Goal: Task Accomplishment & Management: Use online tool/utility

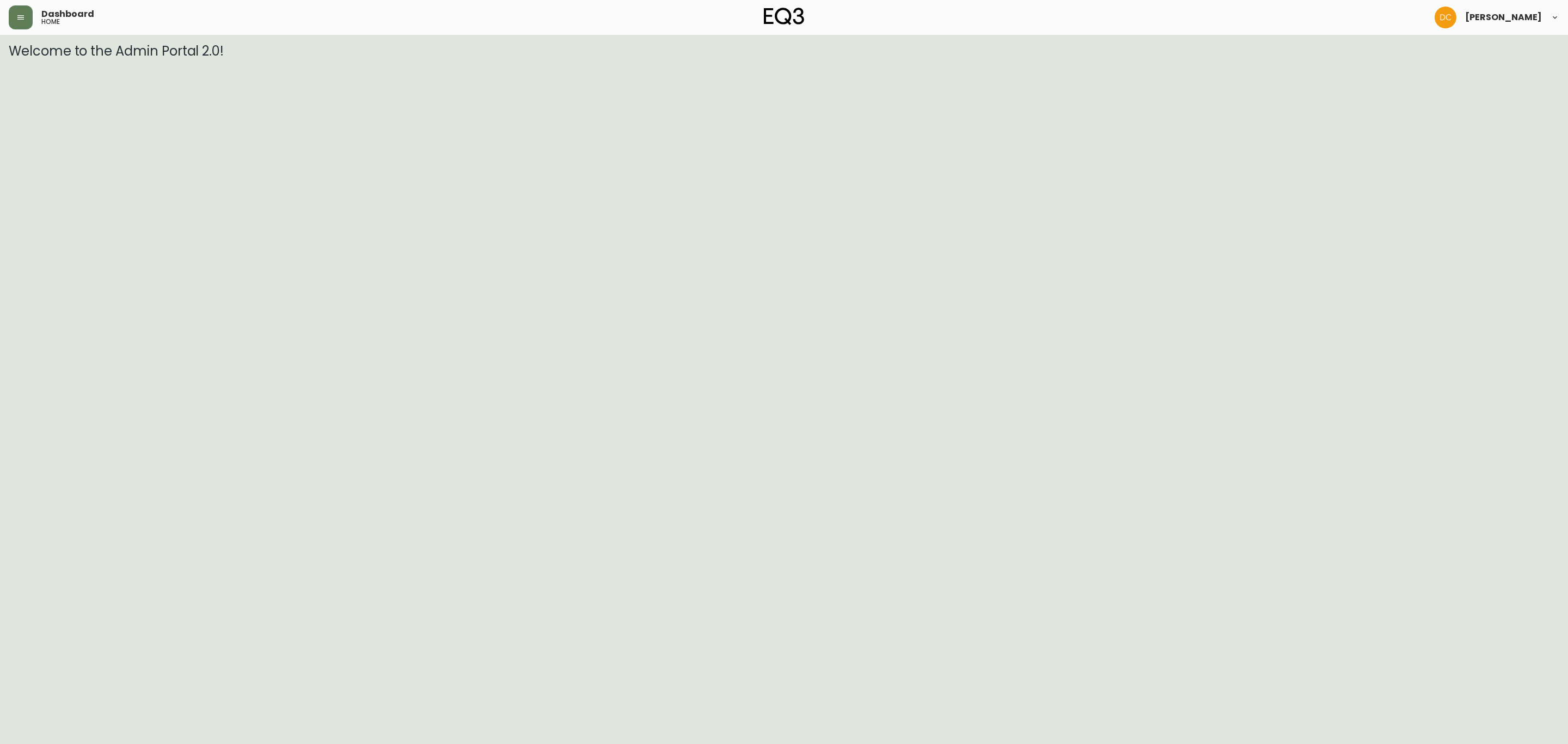
click at [7, 26] on header "Dashboard home [PERSON_NAME]" at bounding box center [784, 17] width 1568 height 35
click at [13, 26] on button "button" at bounding box center [20, 17] width 24 height 24
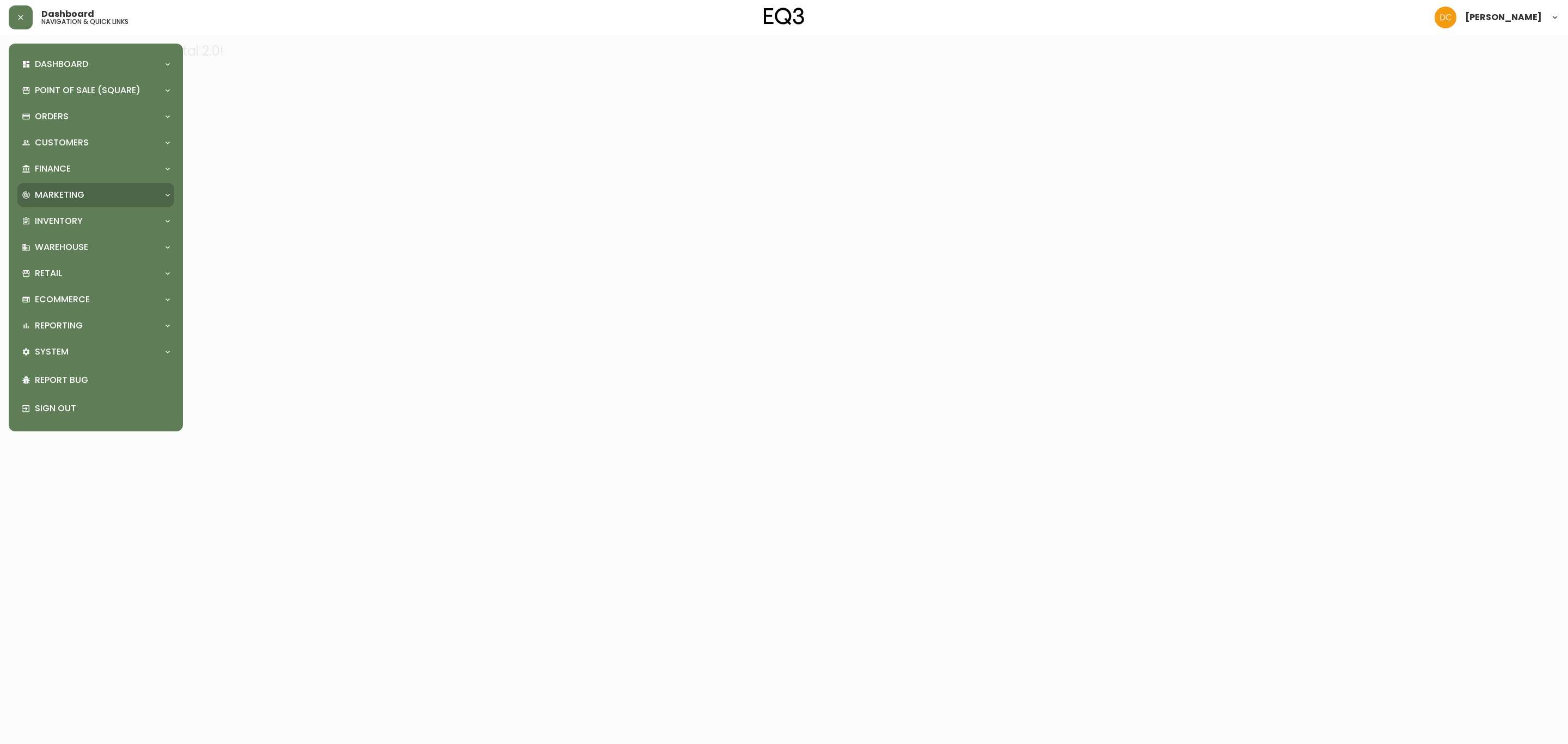
click at [85, 194] on div "Marketing" at bounding box center [90, 195] width 137 height 12
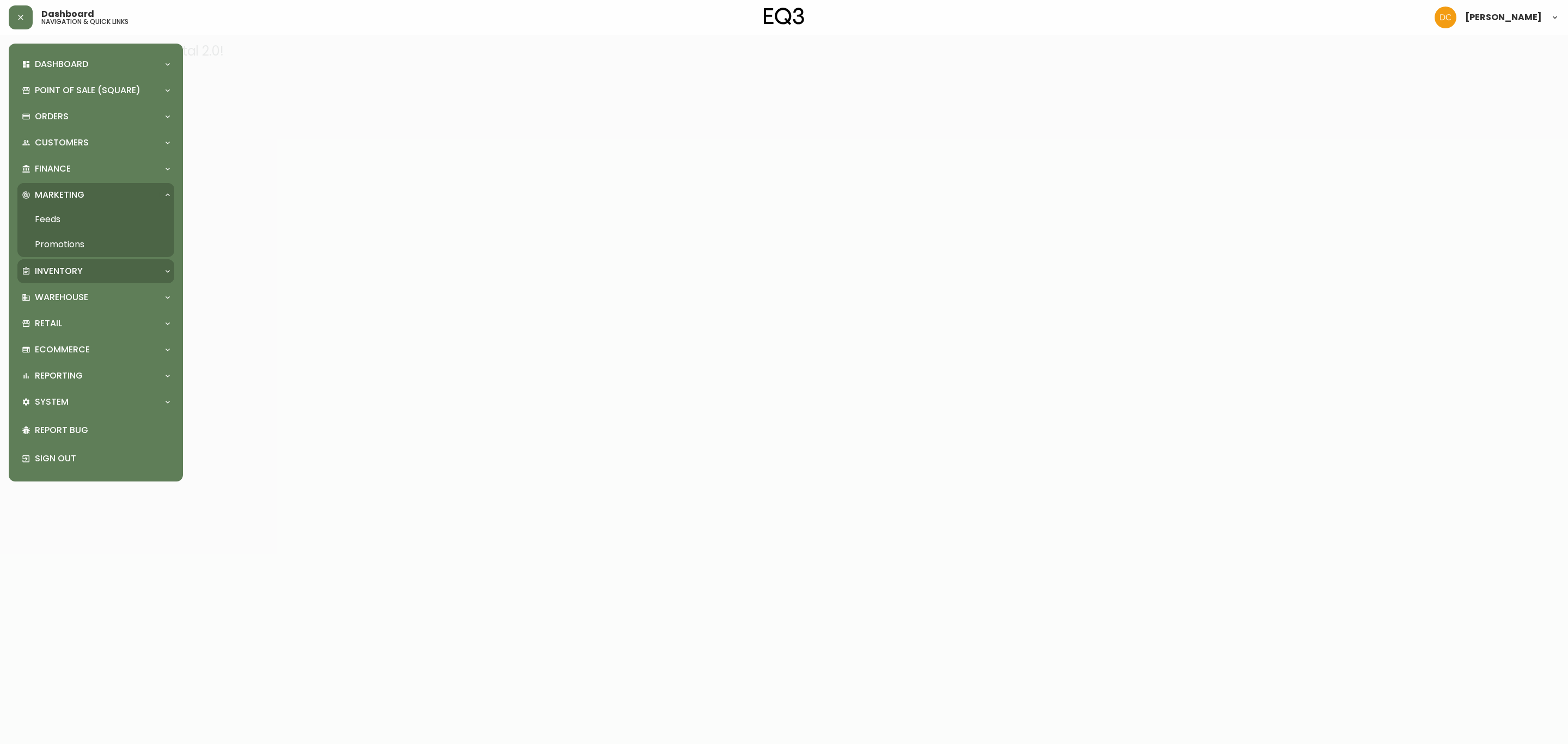
click at [85, 270] on div "Inventory" at bounding box center [90, 272] width 137 height 12
click at [92, 292] on link "Import Stock Status" at bounding box center [96, 295] width 157 height 25
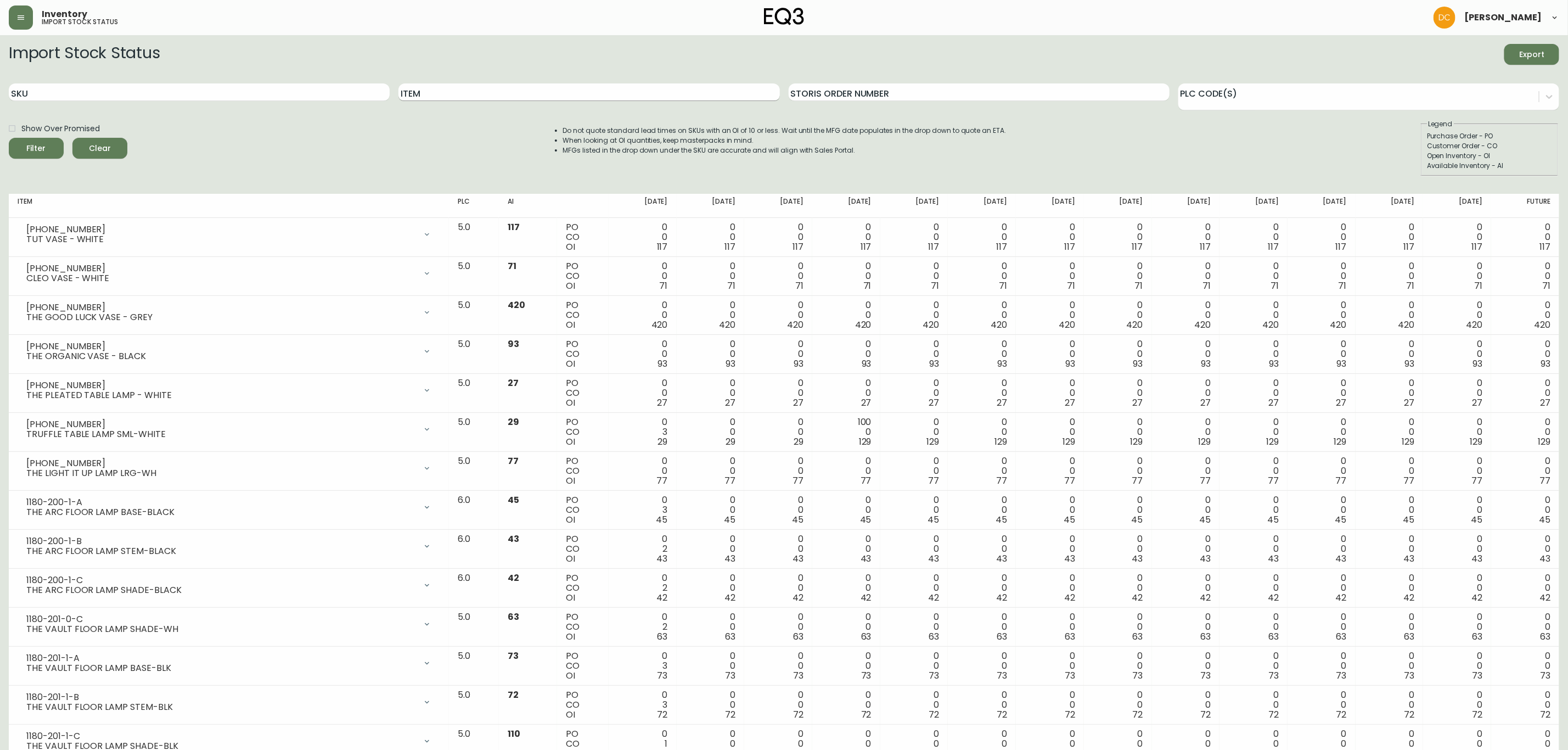
click at [448, 86] on input "Item" at bounding box center [589, 92] width 381 height 18
type input "[PERSON_NAME]"
click at [9, 138] on button "Filter" at bounding box center [36, 149] width 55 height 21
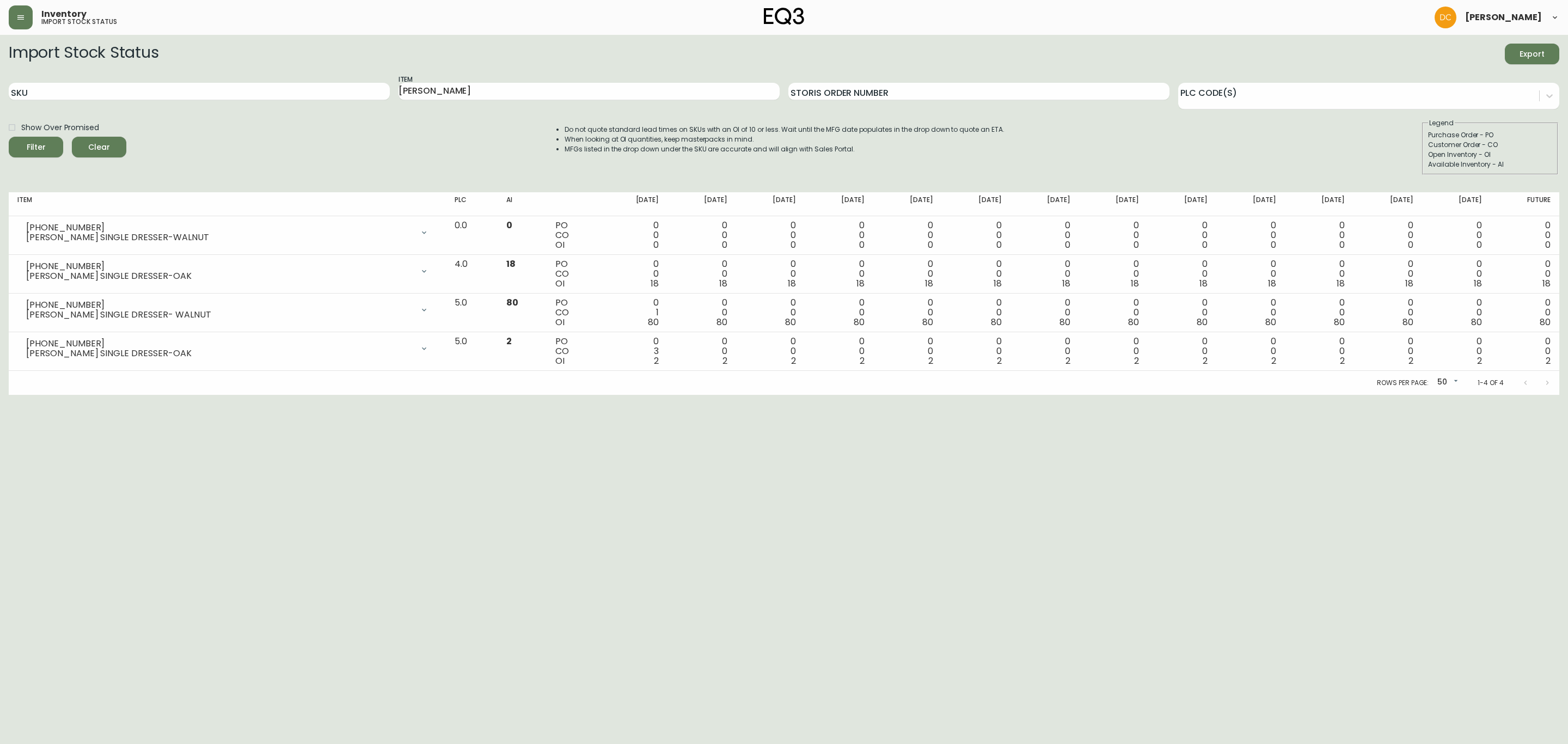
click at [625, 395] on html "Inventory import stock status [PERSON_NAME] Import Stock Status Export SKU Item…" at bounding box center [784, 197] width 1568 height 395
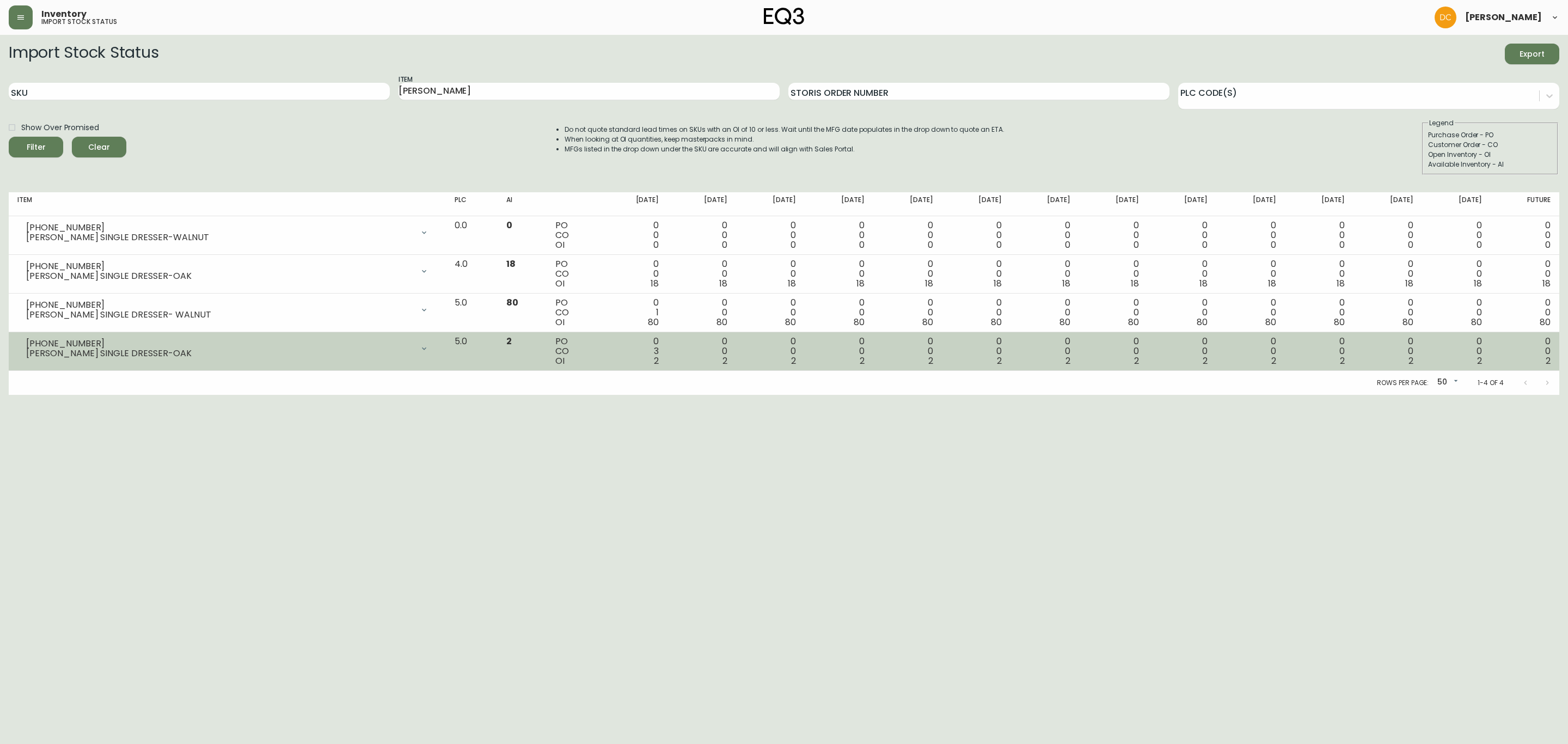
click at [429, 352] on icon at bounding box center [424, 348] width 9 height 9
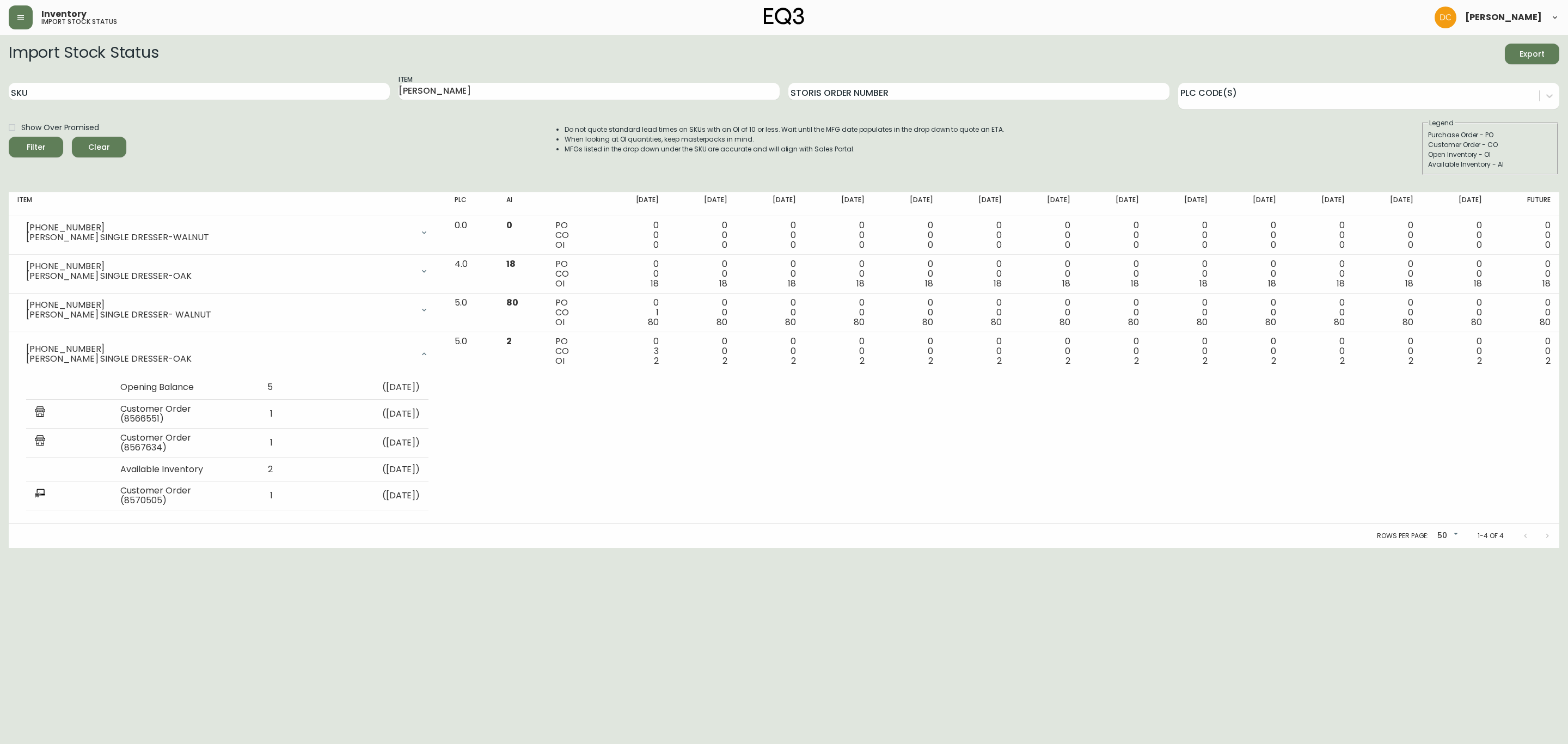
click at [397, 548] on html "Inventory import stock status [PERSON_NAME] Import Stock Status Export SKU Item…" at bounding box center [784, 274] width 1568 height 548
